Goal: Task Accomplishment & Management: Manage account settings

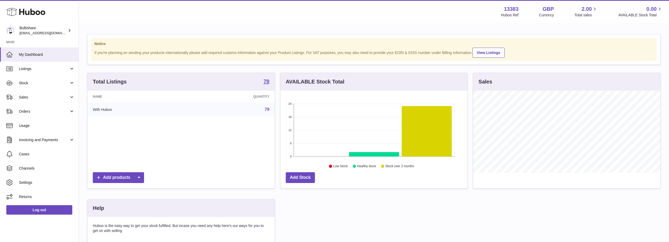
scroll to position [82, 187]
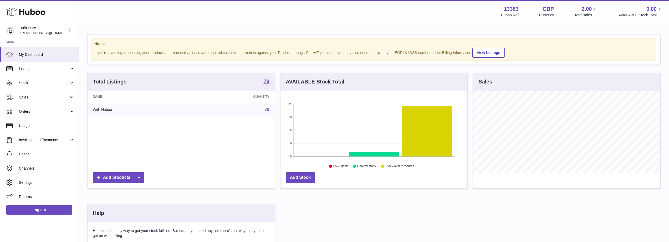
click at [159, 15] on div "Menu Huboo 13383 Huboo Ref GBP Currency 2.00 Total sales 0.00 AVAILABLE Stock T…" at bounding box center [374, 12] width 578 height 12
click at [24, 84] on span "Stock" at bounding box center [44, 82] width 50 height 5
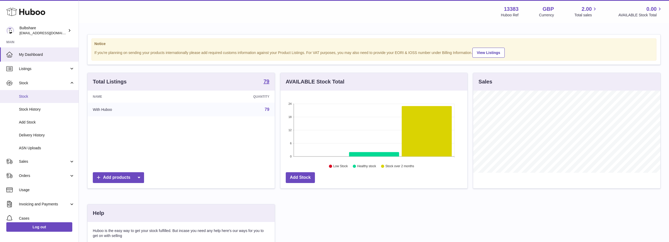
click at [24, 92] on link "Stock" at bounding box center [39, 96] width 79 height 13
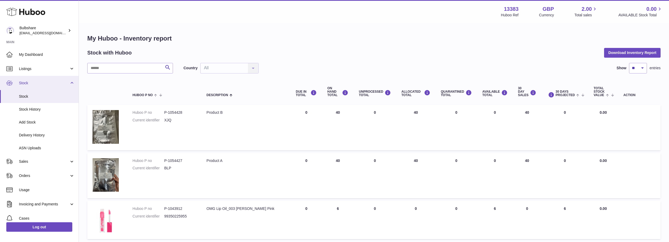
click at [39, 81] on span "Stock" at bounding box center [44, 82] width 50 height 5
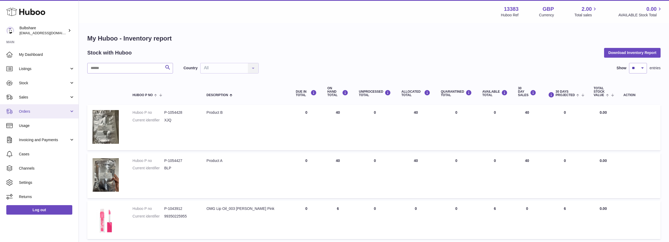
click at [39, 114] on link "Orders" at bounding box center [39, 111] width 79 height 14
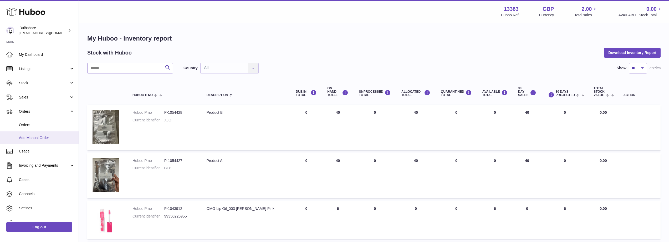
click at [43, 138] on span "Add Manual Order" at bounding box center [47, 137] width 56 height 5
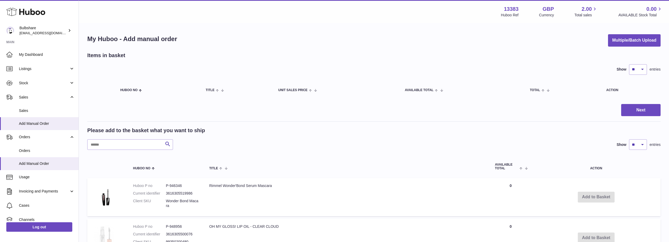
drag, startPoint x: 247, startPoint y: 32, endPoint x: 159, endPoint y: 17, distance: 88.6
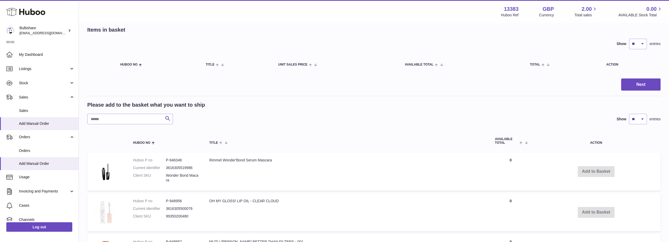
scroll to position [26, 0]
click at [24, 84] on span "Stock" at bounding box center [44, 82] width 50 height 5
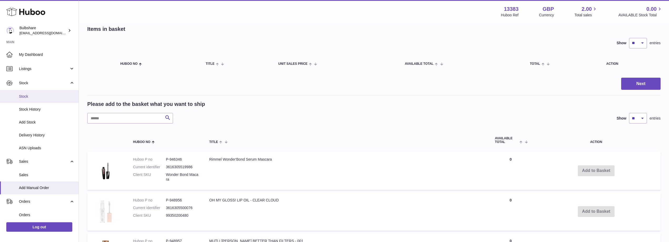
click at [27, 98] on span "Stock" at bounding box center [47, 96] width 56 height 5
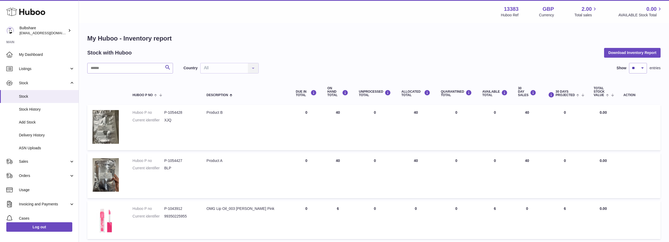
click at [167, 121] on dd "XJQ" at bounding box center [180, 120] width 32 height 5
copy dd "XJQ"
click at [167, 169] on dd "BLP" at bounding box center [180, 167] width 32 height 5
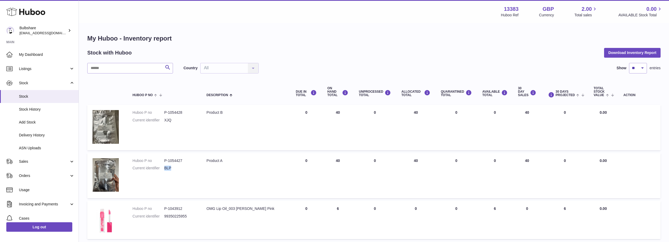
click at [168, 169] on dd "BLP" at bounding box center [180, 167] width 32 height 5
copy dd "BLP"
drag, startPoint x: 126, startPoint y: 27, endPoint x: 165, endPoint y: 0, distance: 47.7
